Goal: Entertainment & Leisure: Consume media (video, audio)

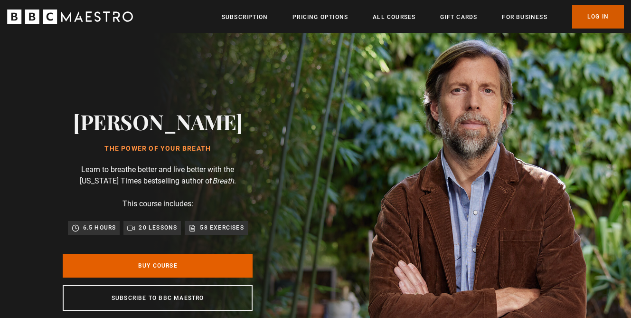
click at [615, 12] on link "Log In" at bounding box center [598, 17] width 52 height 24
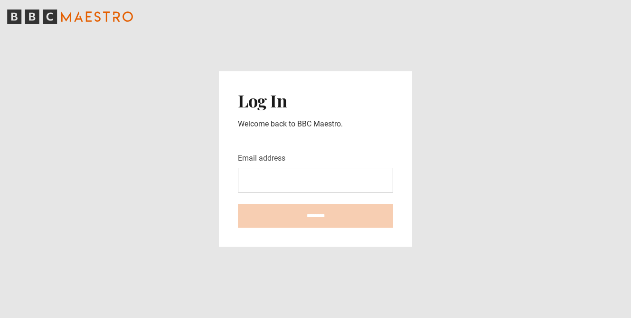
click at [333, 189] on input "Email address" at bounding box center [315, 180] width 155 height 25
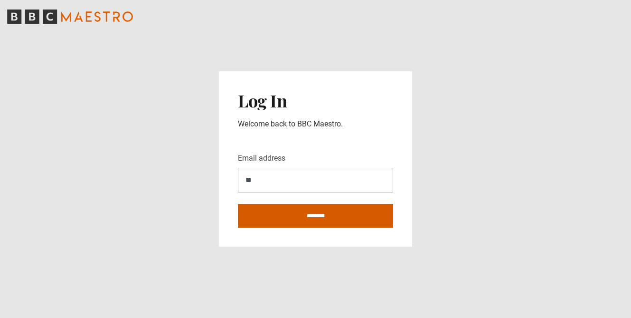
type input "**********"
click at [324, 225] on input "********" at bounding box center [315, 216] width 155 height 24
type input "**********"
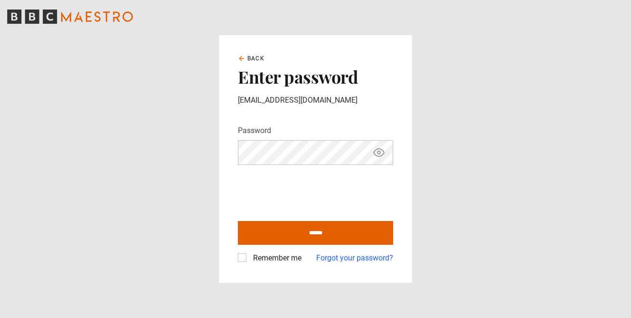
click at [279, 261] on label "Remember me" at bounding box center [275, 257] width 52 height 11
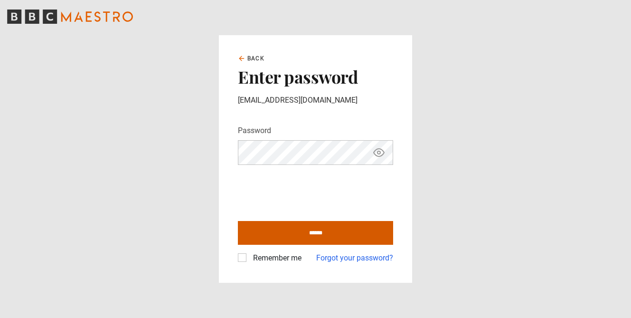
click at [292, 221] on input "******" at bounding box center [315, 233] width 155 height 24
type input "**********"
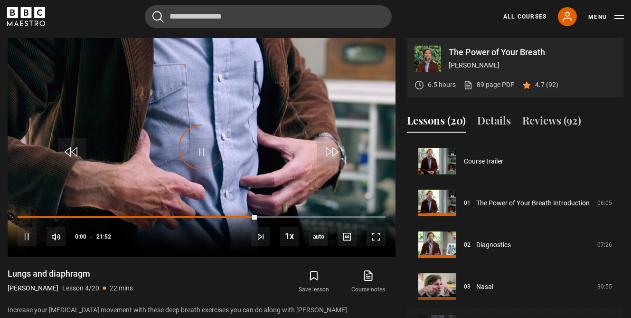
scroll to position [125, 0]
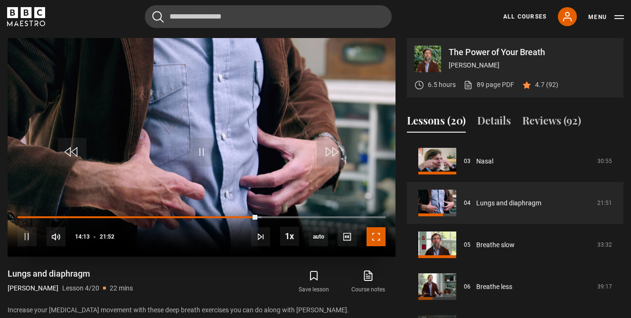
click at [382, 237] on span "Video Player" at bounding box center [376, 236] width 19 height 19
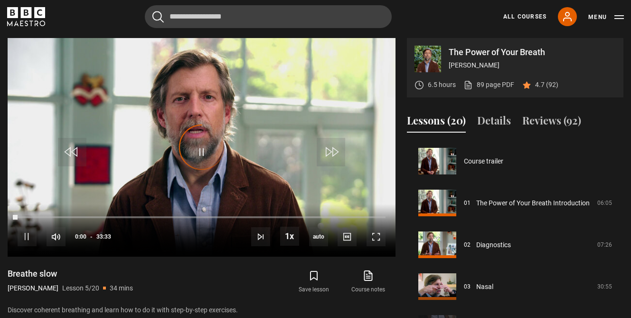
scroll to position [167, 0]
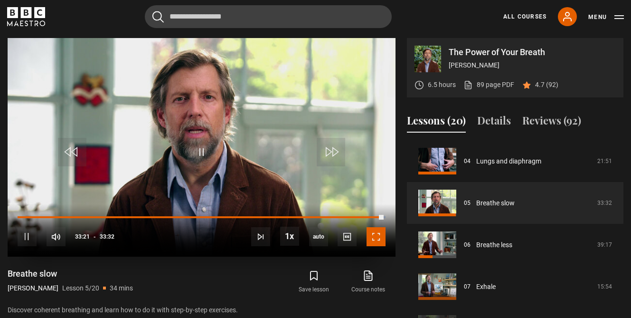
click at [369, 238] on span "Video Player" at bounding box center [376, 236] width 19 height 19
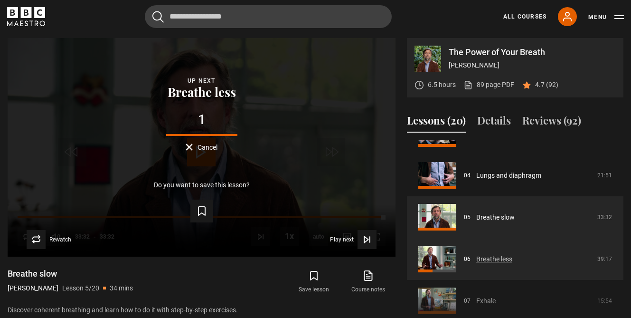
scroll to position [152, 0]
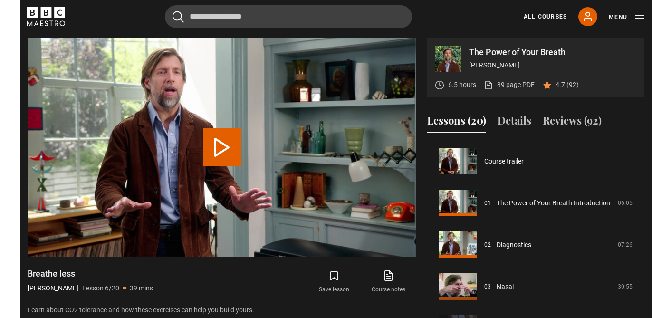
scroll to position [209, 0]
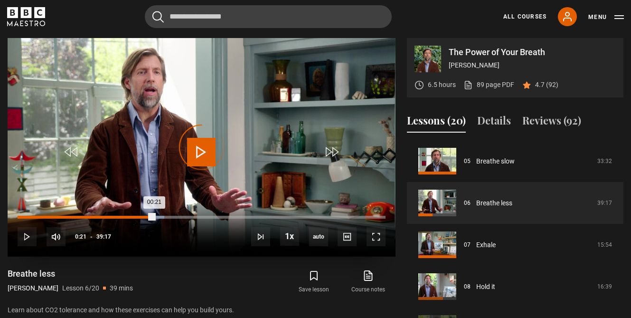
click at [21, 218] on div "00:21" at bounding box center [21, 217] width 1 height 3
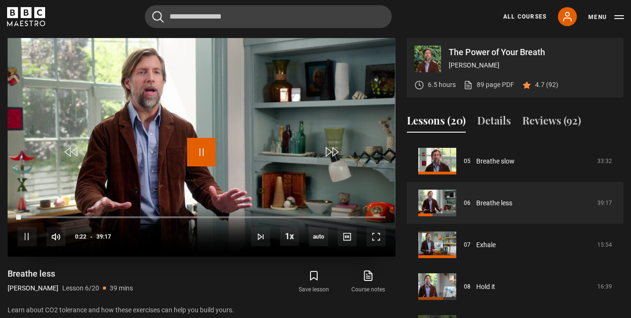
click at [204, 152] on span "Video Player" at bounding box center [201, 152] width 29 height 29
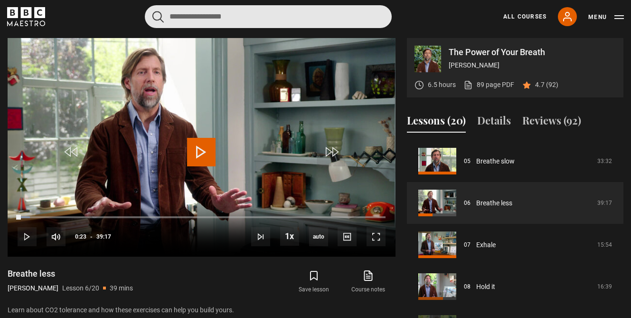
click at [253, 23] on input "Search" at bounding box center [268, 16] width 247 height 23
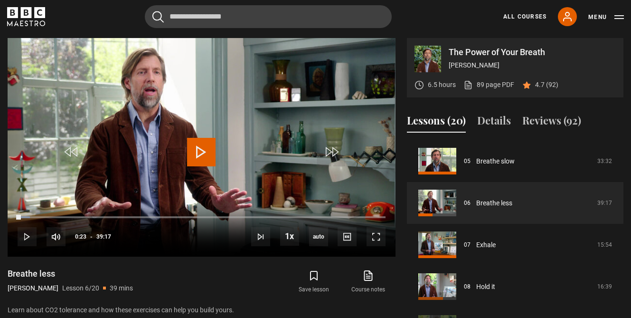
click at [36, 12] on icon "BBC Maestro" at bounding box center [39, 12] width 11 height 11
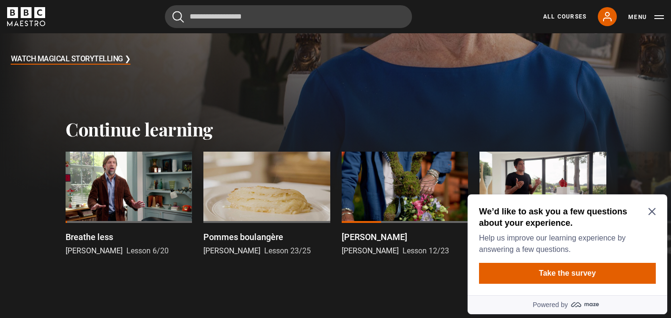
scroll to position [336, 0]
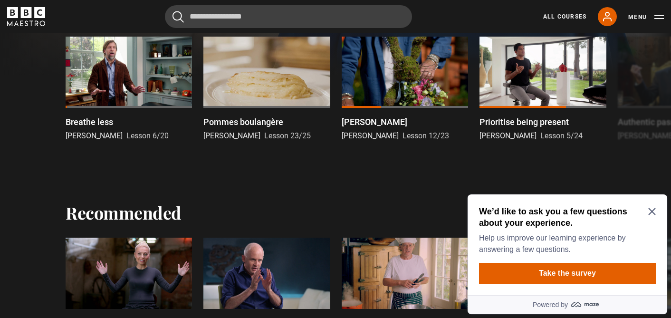
click at [651, 211] on icon "Close Maze Prompt" at bounding box center [651, 211] width 7 height 7
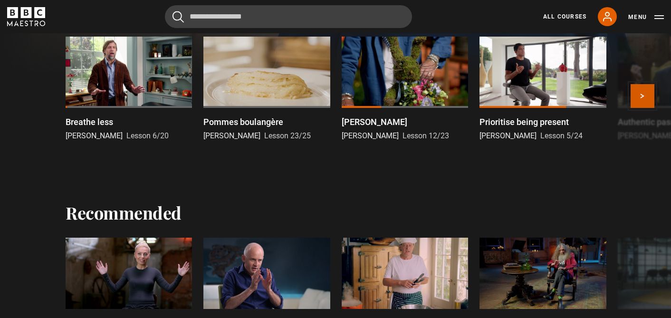
click at [633, 89] on button "Next" at bounding box center [642, 96] width 24 height 24
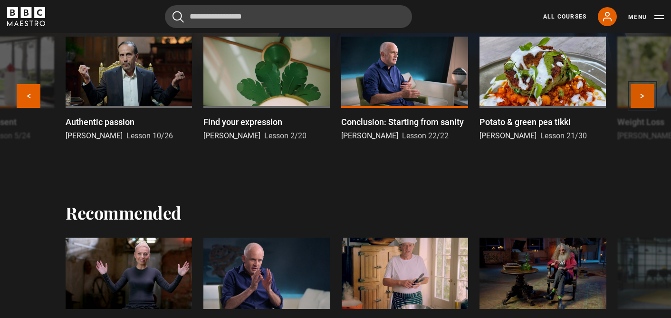
drag, startPoint x: 633, startPoint y: 89, endPoint x: 647, endPoint y: 105, distance: 21.9
click at [647, 105] on button "Next" at bounding box center [642, 96] width 24 height 24
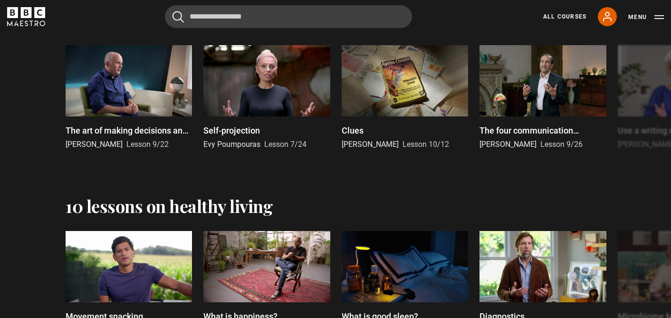
scroll to position [810, 0]
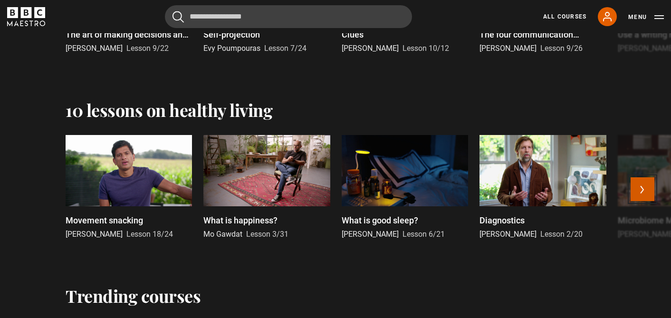
click at [641, 187] on button "Next" at bounding box center [642, 189] width 24 height 24
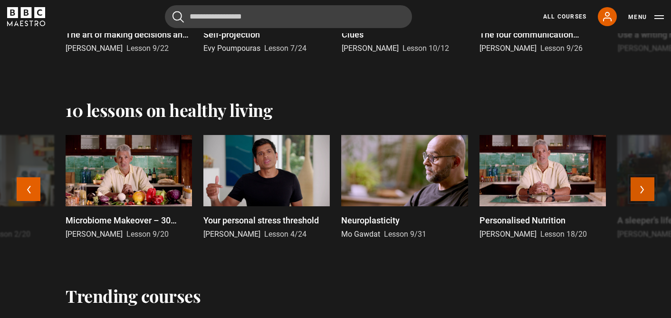
click at [641, 187] on button "Next" at bounding box center [642, 189] width 24 height 24
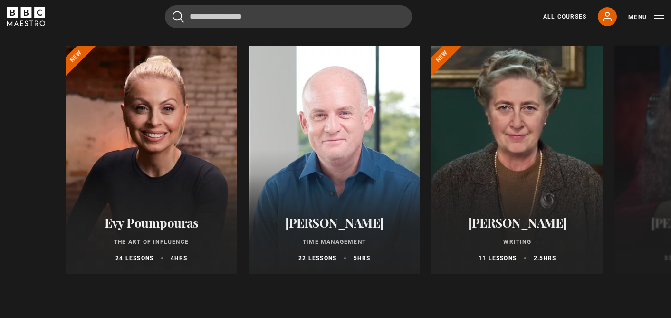
scroll to position [1107, 0]
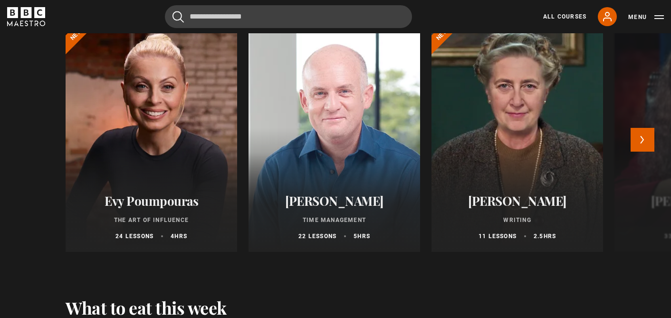
click at [640, 137] on button "Next" at bounding box center [642, 140] width 24 height 24
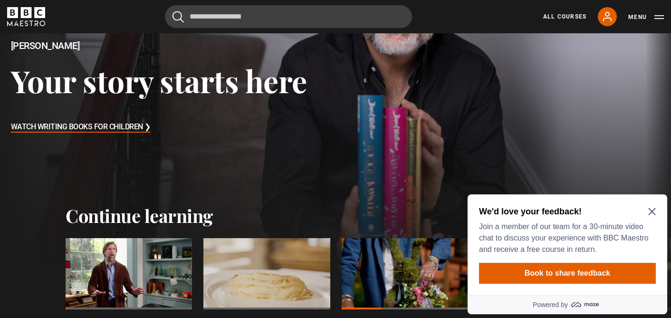
scroll to position [342, 0]
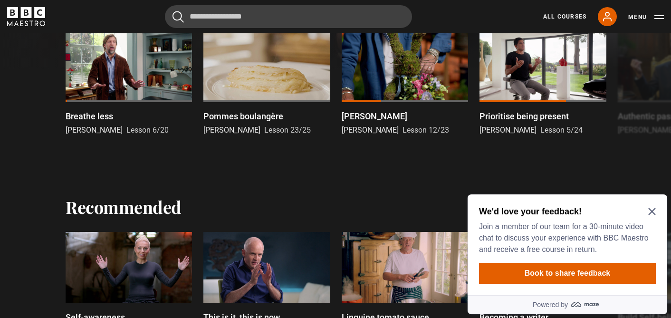
click at [655, 214] on icon "Close Maze Prompt" at bounding box center [651, 211] width 7 height 7
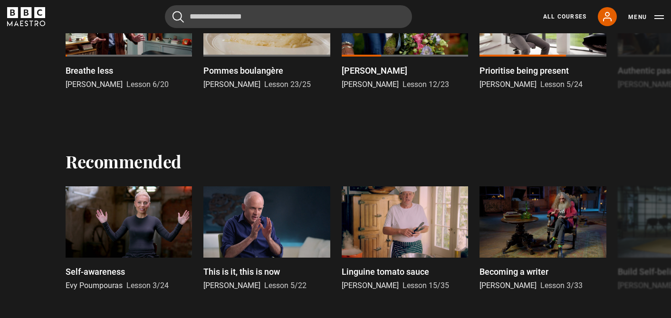
scroll to position [618, 0]
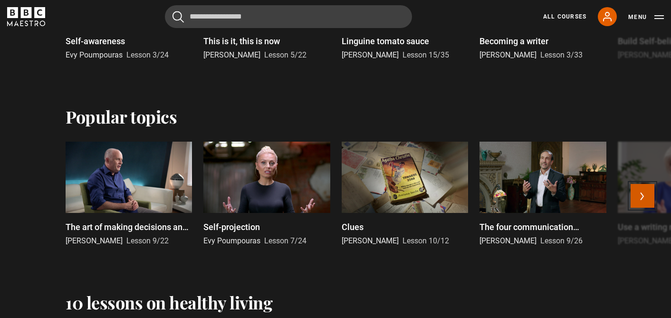
click at [644, 198] on button "Next" at bounding box center [642, 196] width 24 height 24
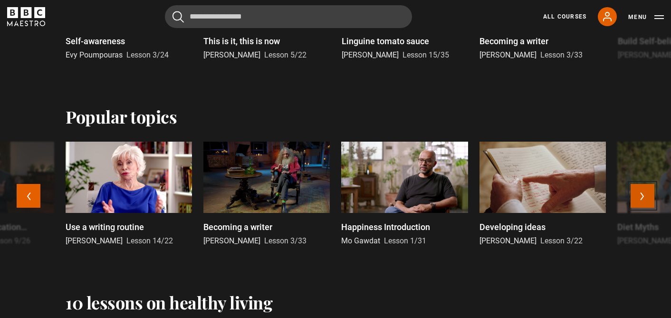
click at [644, 198] on button "Next" at bounding box center [642, 196] width 24 height 24
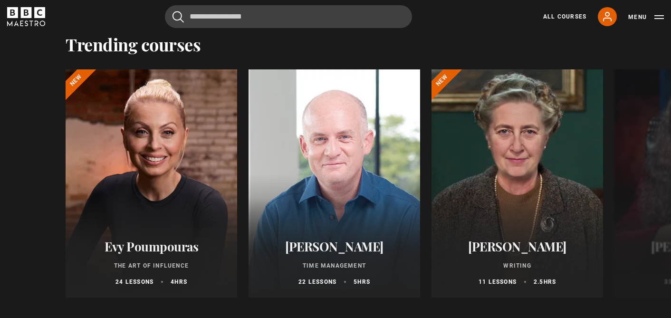
scroll to position [1106, 0]
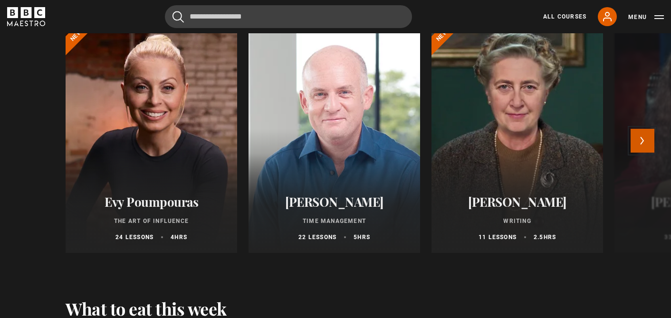
click at [639, 140] on button "Next" at bounding box center [642, 141] width 24 height 24
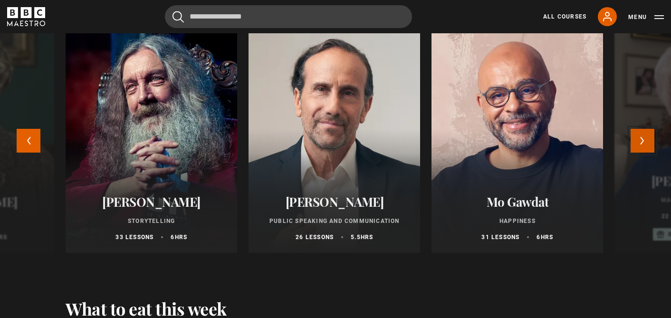
click at [640, 140] on button "Next" at bounding box center [642, 141] width 24 height 24
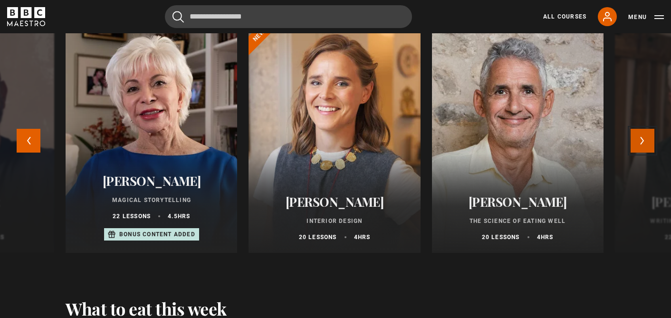
click at [635, 138] on button "Next" at bounding box center [642, 141] width 24 height 24
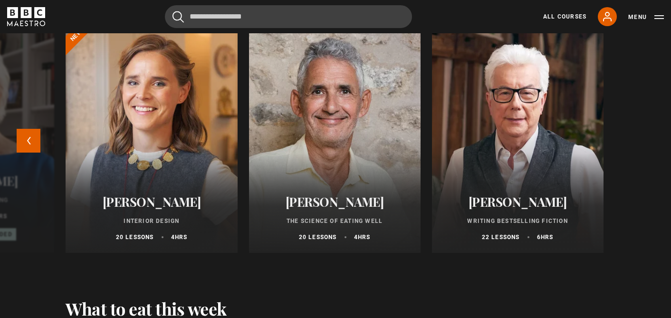
click at [627, 145] on div "Evy Poumpouras The Art of Influence 24 lessons 4 hrs New Oliver Burkeman Time M…" at bounding box center [335, 144] width 612 height 239
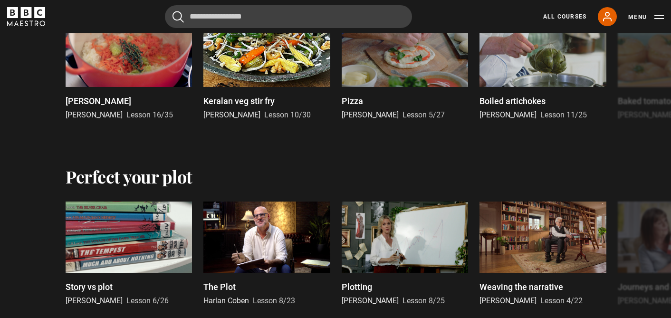
scroll to position [1523, 0]
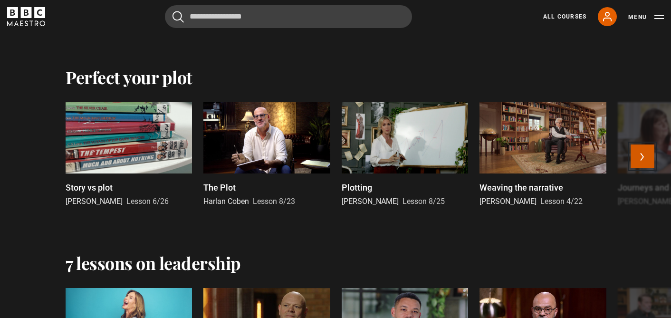
click at [640, 161] on button "Next" at bounding box center [642, 156] width 24 height 24
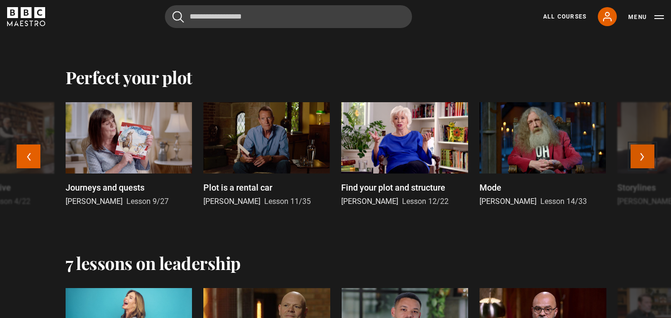
click at [640, 161] on button "Next" at bounding box center [642, 156] width 24 height 24
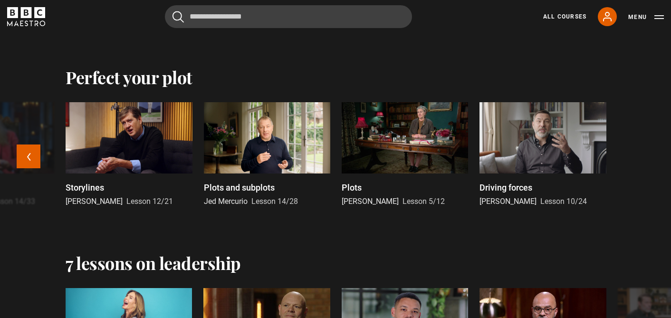
click at [640, 161] on div "Story vs plot Malorie Blackman Lesson 6/26 The Plot Harlan Coben Lesson 8/23 Pl…" at bounding box center [335, 160] width 612 height 116
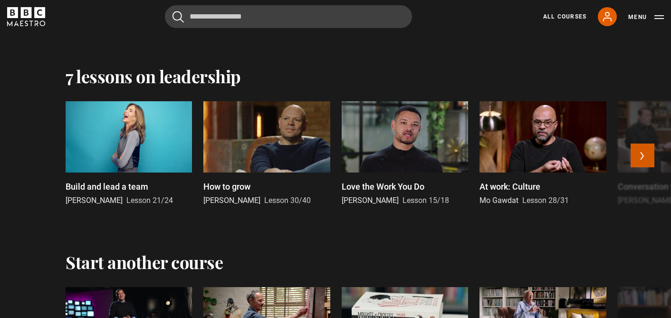
scroll to position [1725, 0]
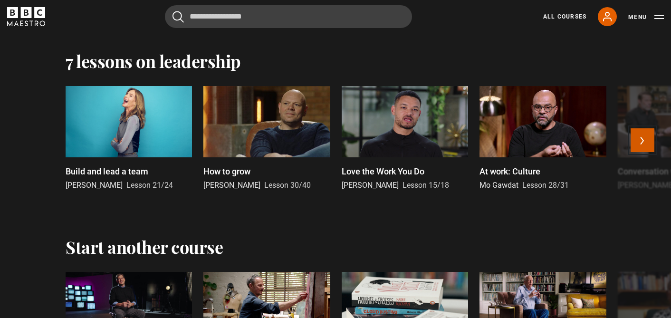
click at [648, 151] on button "Next" at bounding box center [642, 140] width 24 height 24
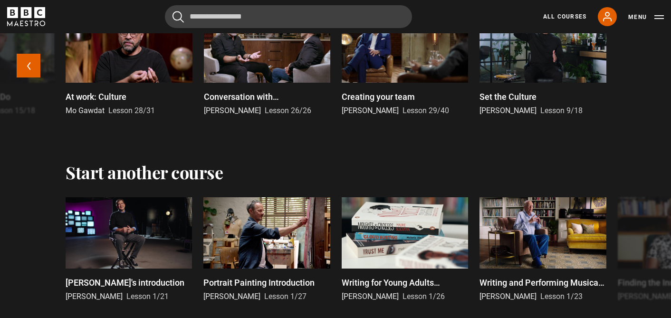
scroll to position [1911, 0]
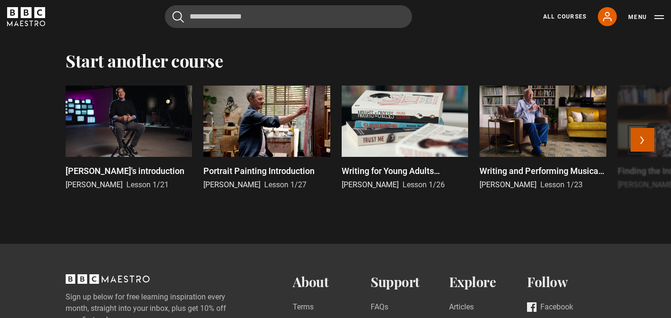
click at [639, 142] on button "Next" at bounding box center [642, 140] width 24 height 24
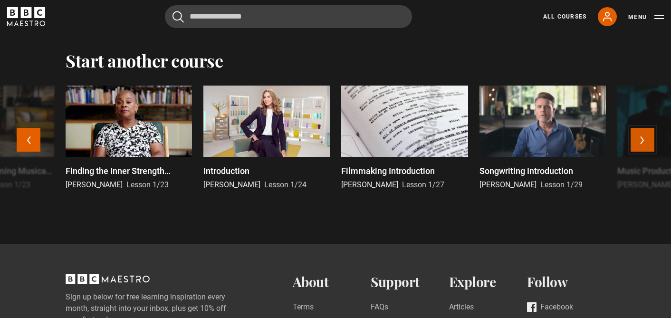
click at [639, 142] on button "Next" at bounding box center [642, 140] width 24 height 24
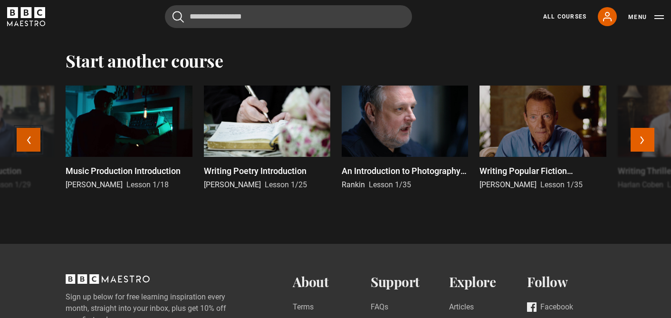
click at [24, 147] on button "Previous" at bounding box center [29, 140] width 24 height 24
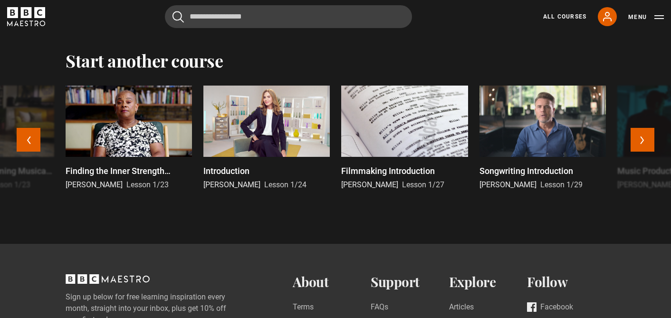
click at [397, 171] on p "Filmmaking Introduction" at bounding box center [388, 170] width 94 height 13
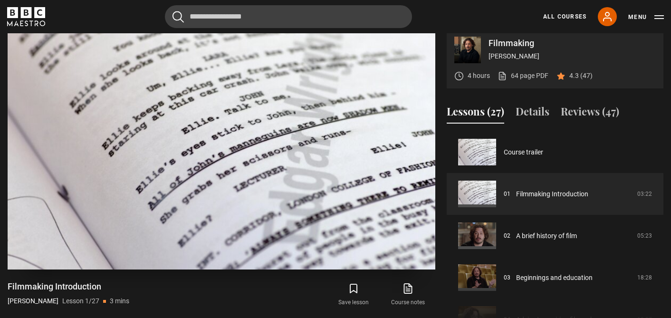
scroll to position [392, 0]
